Goal: Task Accomplishment & Management: Complete application form

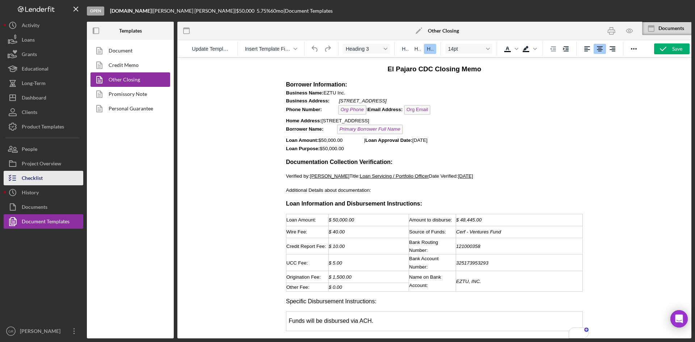
click at [50, 179] on button "Checklist" at bounding box center [44, 178] width 80 height 14
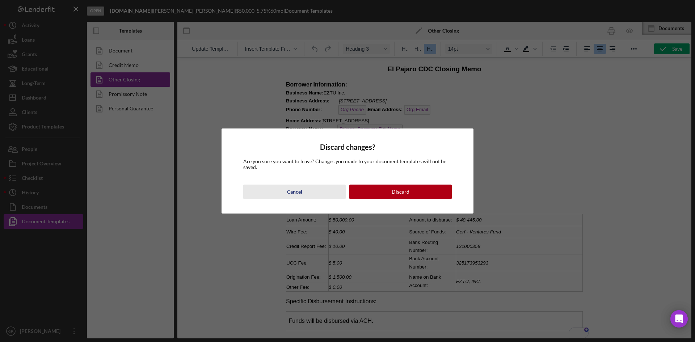
click at [289, 195] on div "Cancel" at bounding box center [294, 192] width 15 height 14
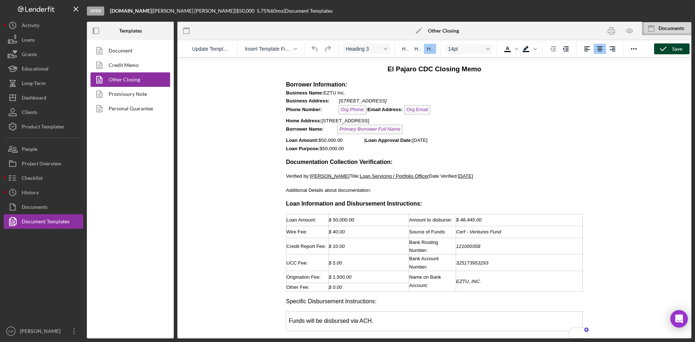
click at [675, 49] on div "Save" at bounding box center [678, 48] width 10 height 11
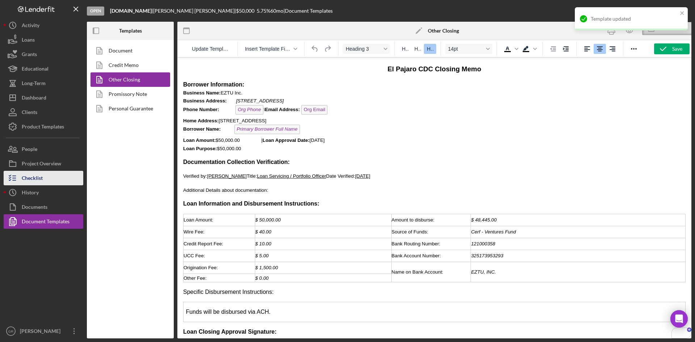
click at [32, 181] on div "Checklist" at bounding box center [32, 179] width 21 height 16
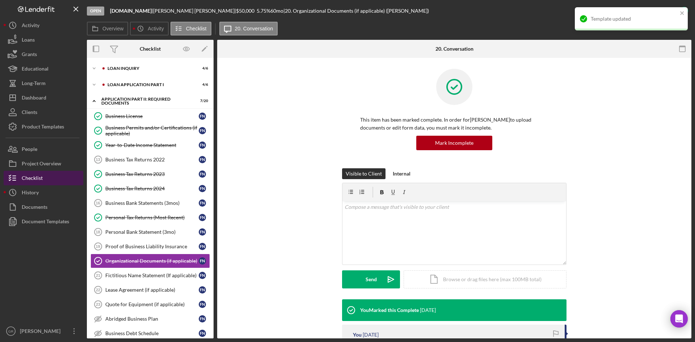
scroll to position [63, 0]
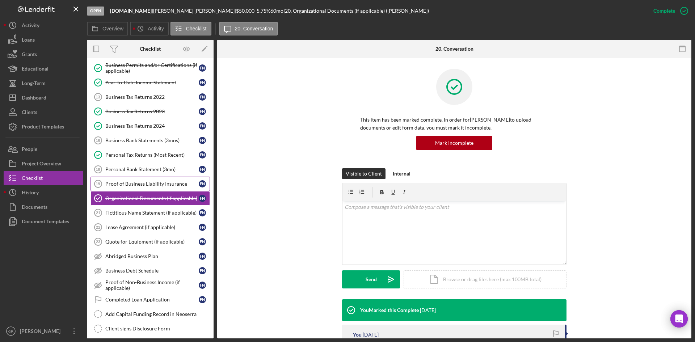
click at [156, 180] on link "Proof of Business Liability Insurance 19 Proof of Business Liability Insurance …" at bounding box center [151, 184] width 120 height 14
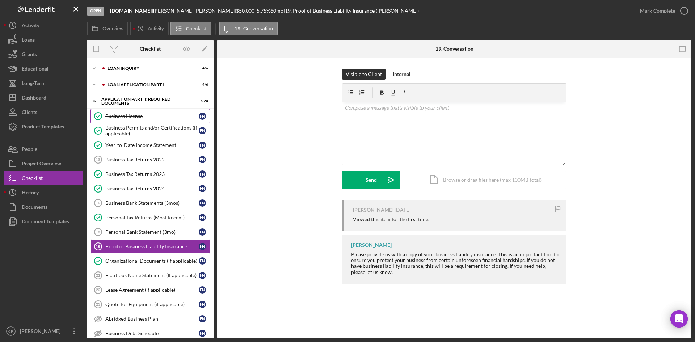
click at [148, 117] on div "Business License" at bounding box center [151, 116] width 93 height 6
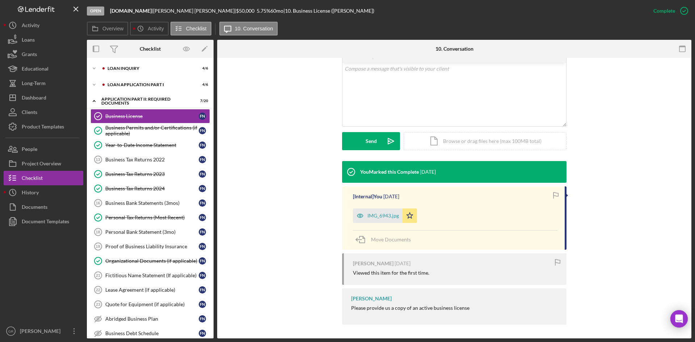
scroll to position [139, 0]
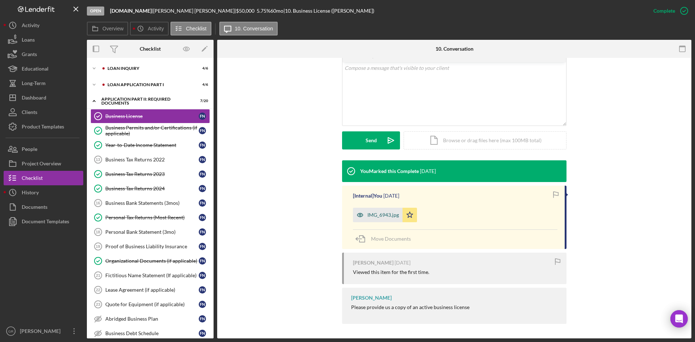
click at [378, 211] on div "IMG_6943.jpg" at bounding box center [378, 215] width 50 height 14
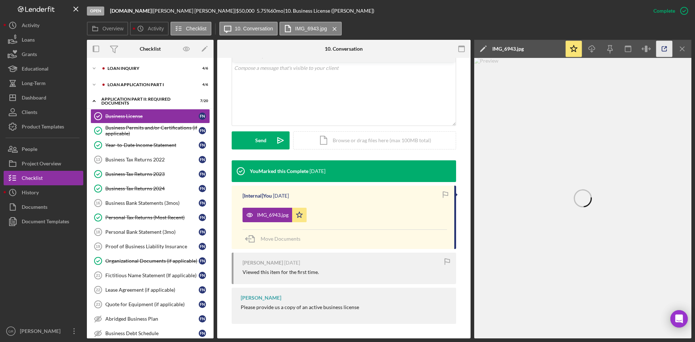
click at [661, 50] on icon "button" at bounding box center [665, 49] width 16 height 16
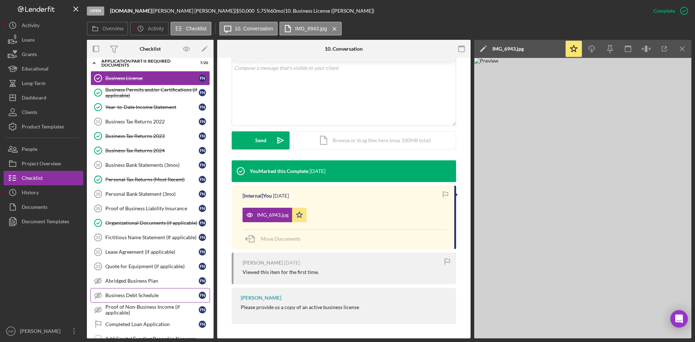
scroll to position [0, 0]
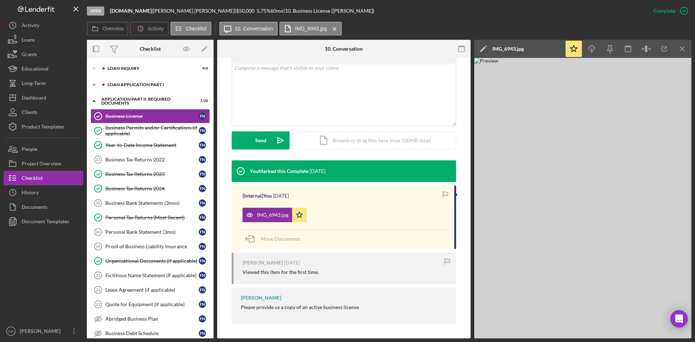
click at [132, 85] on div "Loan Application Part I" at bounding box center [156, 85] width 97 height 4
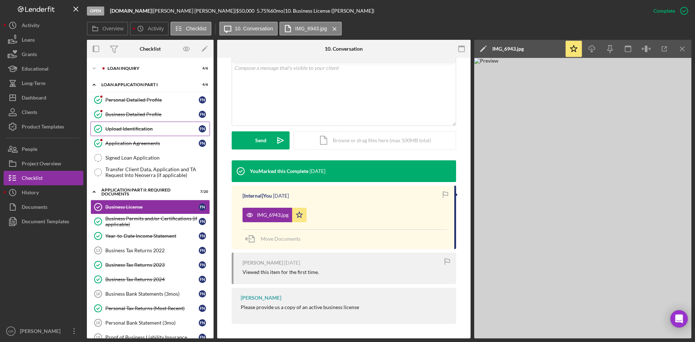
click at [134, 133] on link "Upload Identification Upload Identification F N" at bounding box center [151, 129] width 120 height 14
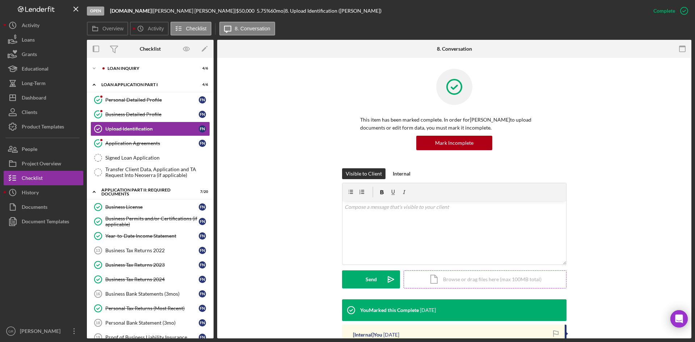
scroll to position [146, 0]
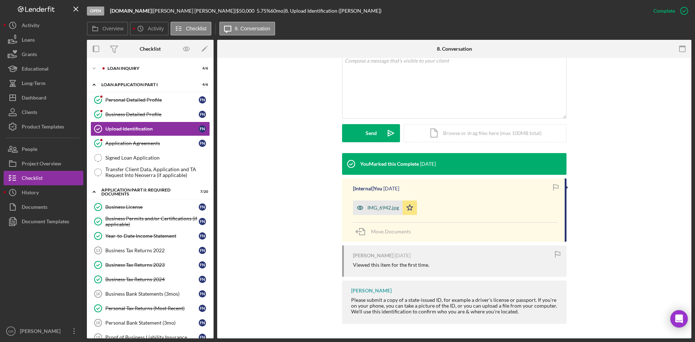
click at [381, 208] on div "IMG_6942.jpg" at bounding box center [384, 208] width 32 height 6
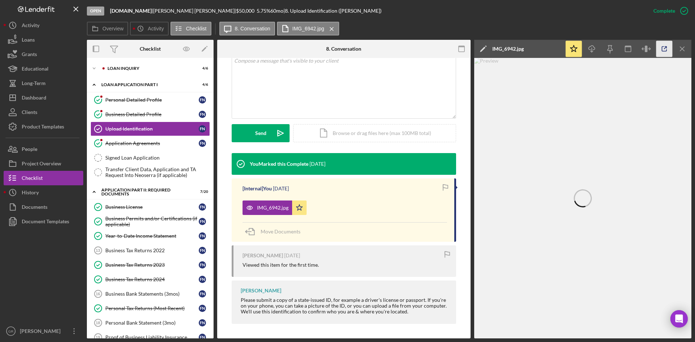
click at [660, 49] on icon "button" at bounding box center [665, 49] width 16 height 16
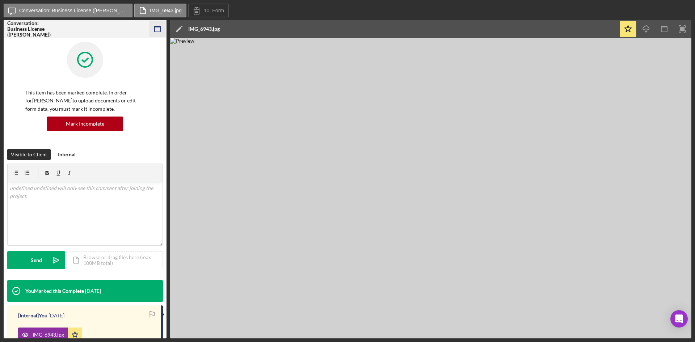
click at [157, 28] on icon "button" at bounding box center [158, 29] width 16 height 16
click at [160, 26] on rect "button" at bounding box center [158, 26] width 6 height 1
